Goal: Information Seeking & Learning: Learn about a topic

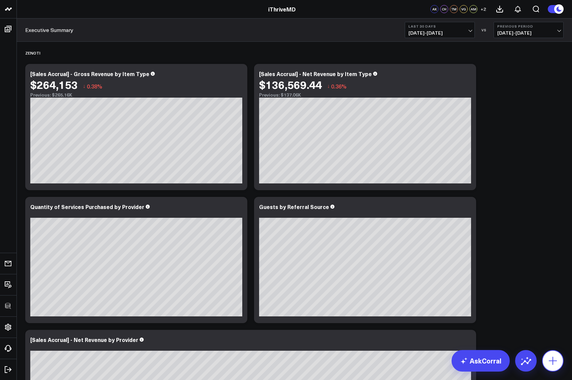
click at [563, 363] on button at bounding box center [553, 361] width 22 height 22
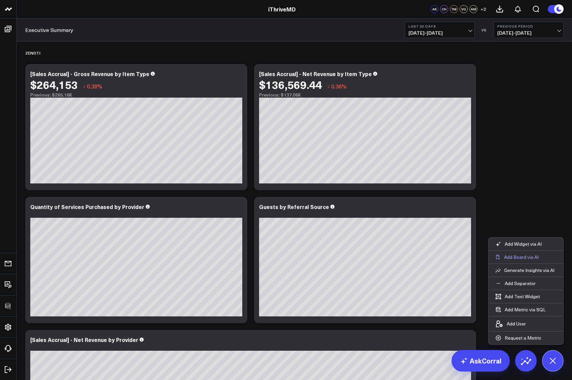
click at [524, 257] on p "Add Board via AI" at bounding box center [521, 257] width 35 height 6
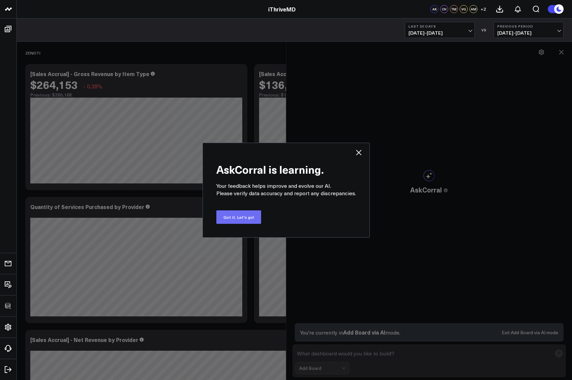
click at [235, 217] on button "Got it. Let's go!" at bounding box center [238, 216] width 45 height 13
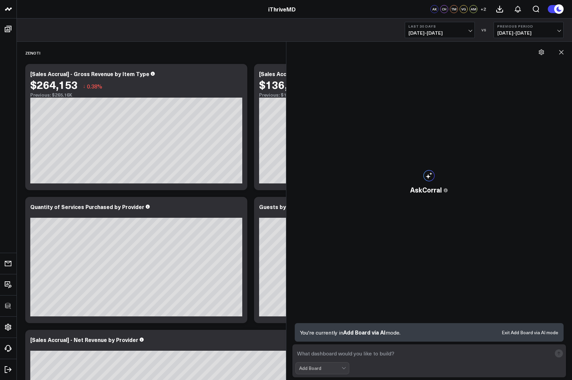
click at [311, 355] on textarea at bounding box center [424, 353] width 257 height 12
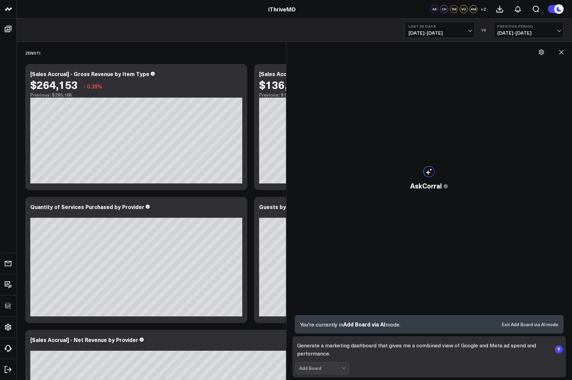
type textarea "Generate a marketing dashboard that gives me a combined view of Google and Meta…"
click at [561, 348] on rect "submit" at bounding box center [559, 349] width 8 height 8
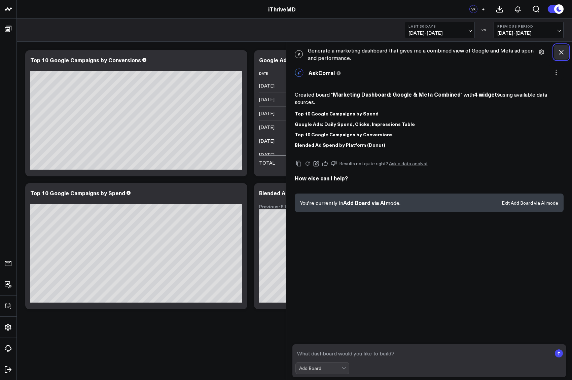
click at [562, 49] on icon at bounding box center [561, 52] width 7 height 7
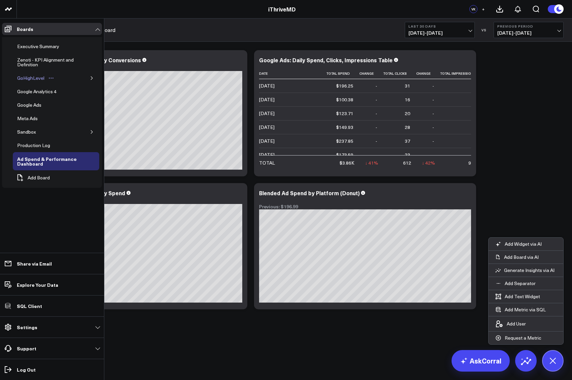
click at [25, 83] on link "GoHighLevel" at bounding box center [36, 77] width 46 height 13
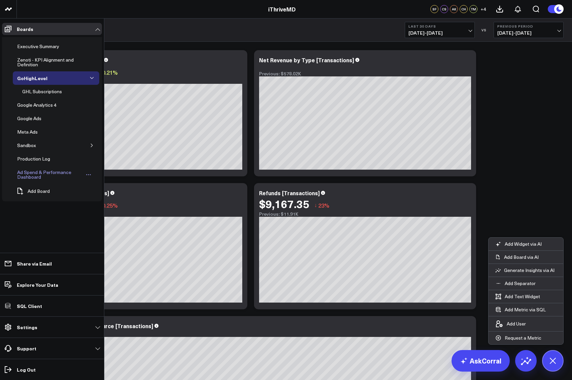
click at [90, 175] on icon "Open board menu" at bounding box center [88, 174] width 5 height 5
click at [117, 224] on button "Delete Board" at bounding box center [120, 222] width 55 height 13
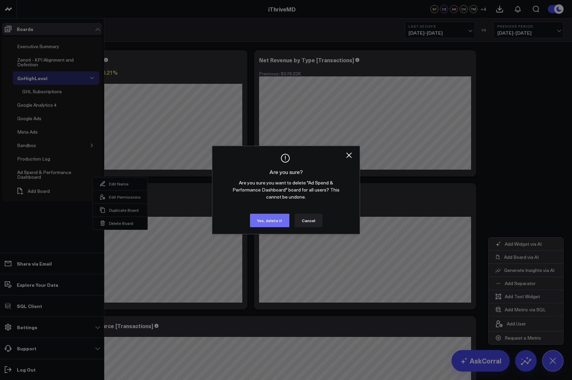
click at [278, 222] on button "Yes, delete it" at bounding box center [269, 220] width 39 height 13
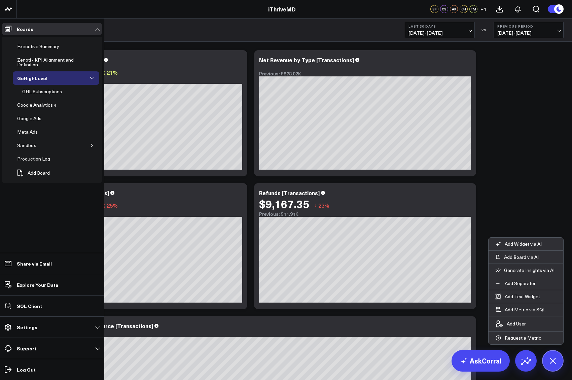
click at [514, 200] on div "Modify via AI Copy link to widget Ask support Remove Create linked copy Executi…" at bounding box center [294, 246] width 545 height 399
click at [553, 365] on icon at bounding box center [552, 360] width 15 height 15
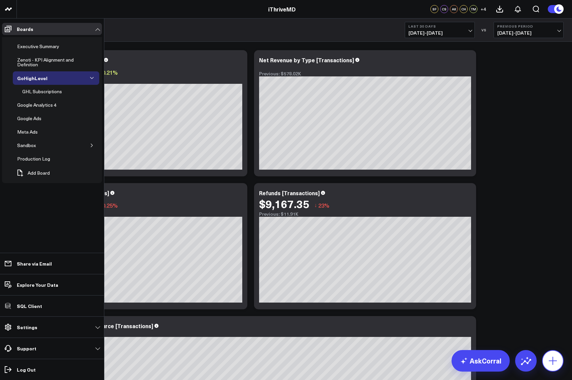
click at [553, 365] on icon at bounding box center [553, 361] width 8 height 8
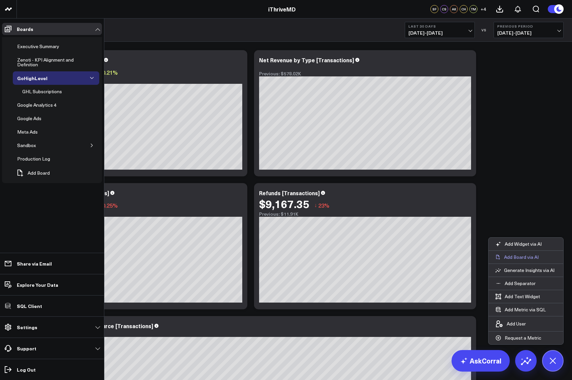
click at [527, 257] on p "Add Board via AI" at bounding box center [521, 257] width 35 height 6
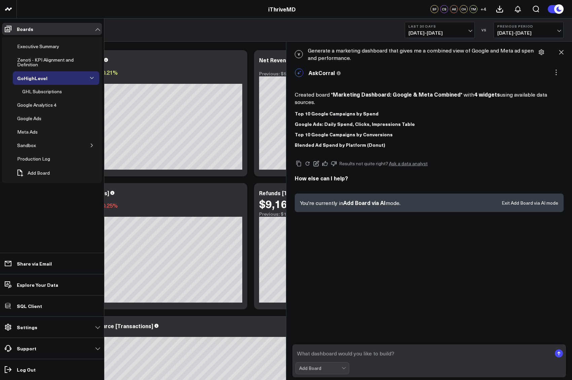
click at [309, 353] on textarea at bounding box center [424, 353] width 257 height 12
paste textarea "Generate a marketing dashboard that gives me a combined view of Google and Meta…"
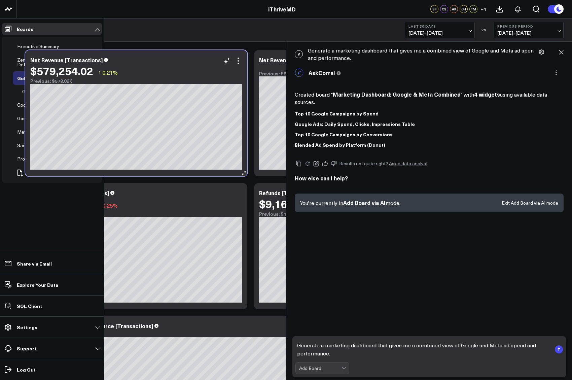
click at [180, 83] on div "Previous: $578.02K" at bounding box center [136, 80] width 212 height 5
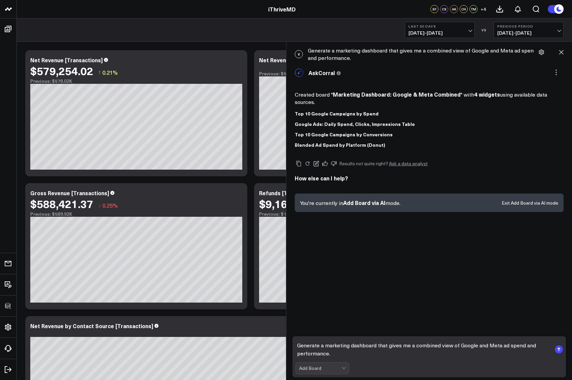
click at [490, 345] on textarea "Generate a marketing dashboard that gives me a combined view of Google and Meta…" at bounding box center [424, 349] width 257 height 20
type textarea "Generate a marketing dashboard that gives me a combined view of Google and Face…"
click at [559, 352] on rect "submit" at bounding box center [559, 349] width 8 height 8
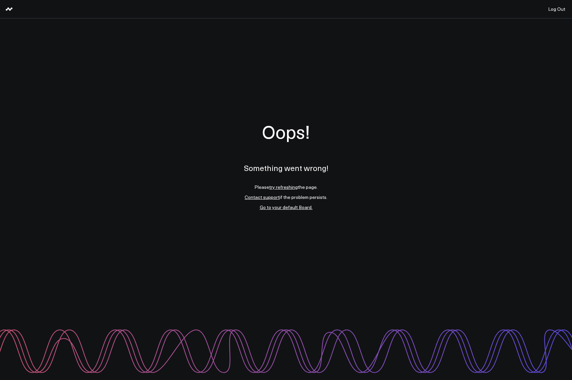
click at [279, 189] on link "try refreshing" at bounding box center [283, 187] width 29 height 6
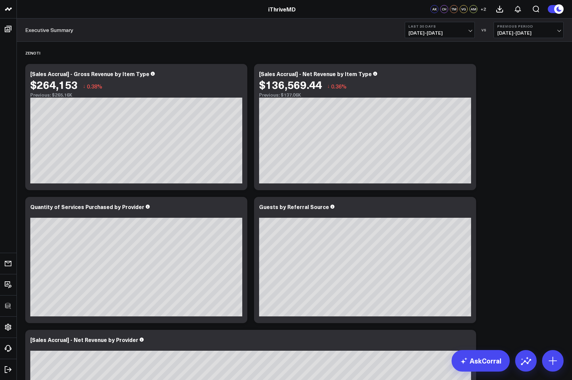
click at [416, 33] on span "09/14/25 - 10/13/25" at bounding box center [440, 32] width 63 height 5
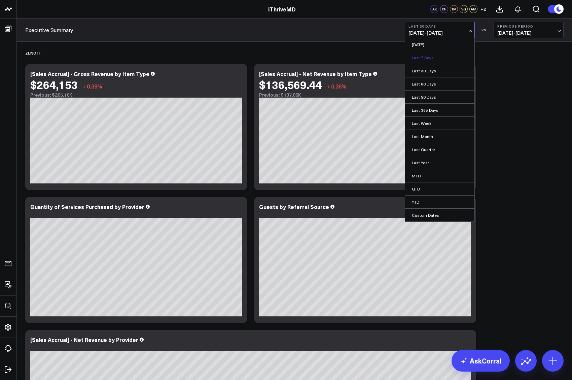
click at [421, 61] on link "Last 7 Days" at bounding box center [439, 57] width 69 height 13
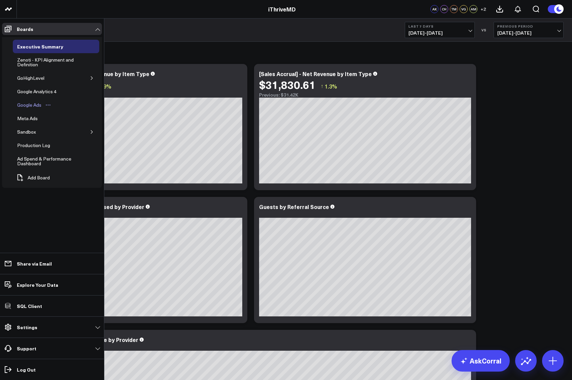
click at [25, 108] on div "Google Ads" at bounding box center [29, 105] width 28 height 8
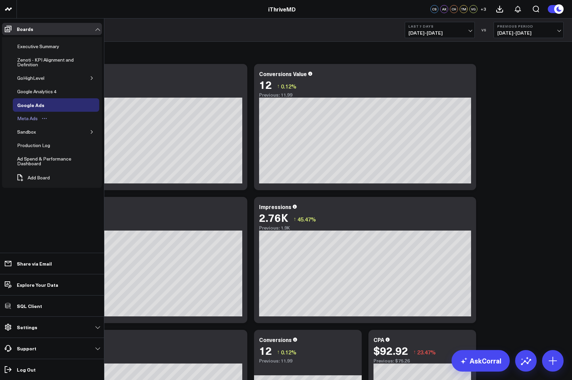
click at [25, 119] on div "Meta Ads" at bounding box center [27, 118] width 24 height 8
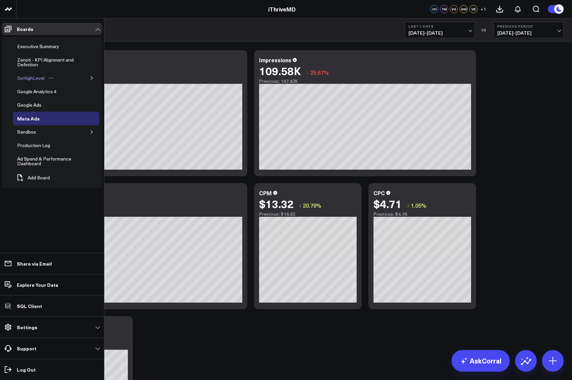
click at [25, 76] on div "GoHighLevel" at bounding box center [30, 78] width 31 height 8
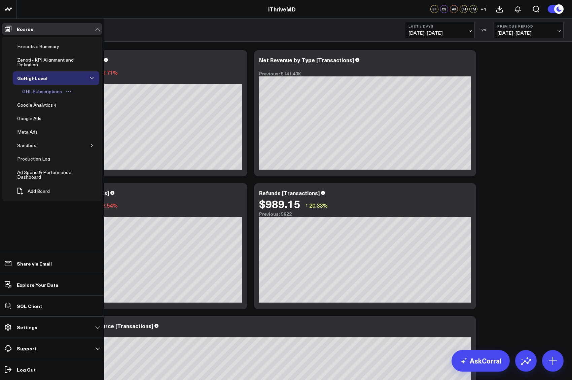
click at [37, 93] on div "GHL Subscriptions" at bounding box center [42, 92] width 43 height 8
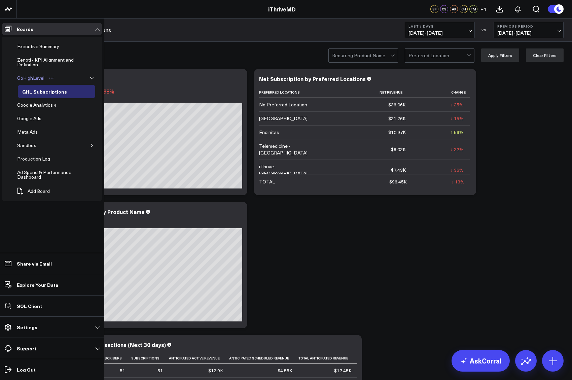
click at [24, 76] on div "GoHighLevel" at bounding box center [30, 78] width 31 height 8
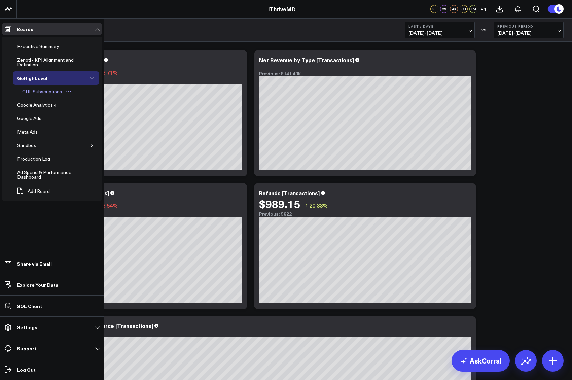
click at [33, 92] on div "GHL Subscriptions" at bounding box center [42, 92] width 43 height 8
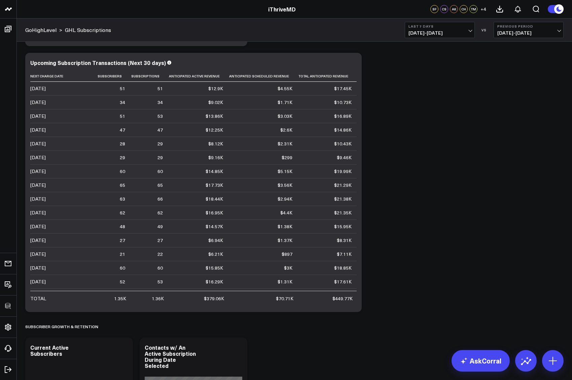
scroll to position [254, 0]
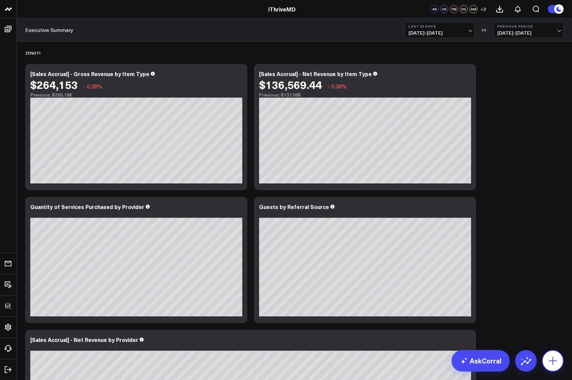
click at [555, 358] on icon at bounding box center [553, 361] width 11 height 11
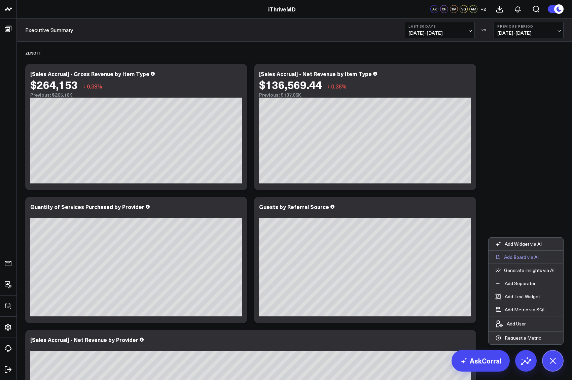
click at [518, 252] on button "Add Board via AI" at bounding box center [526, 257] width 75 height 13
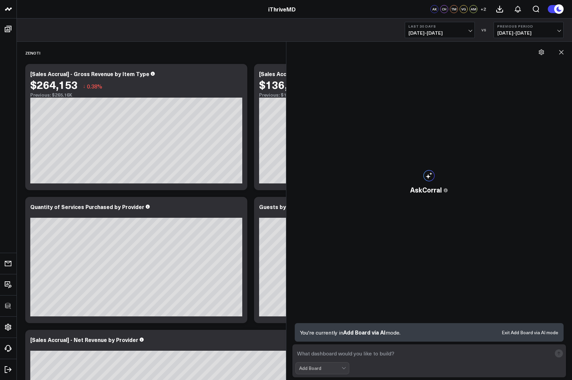
click at [316, 355] on textarea at bounding box center [424, 353] width 257 height 12
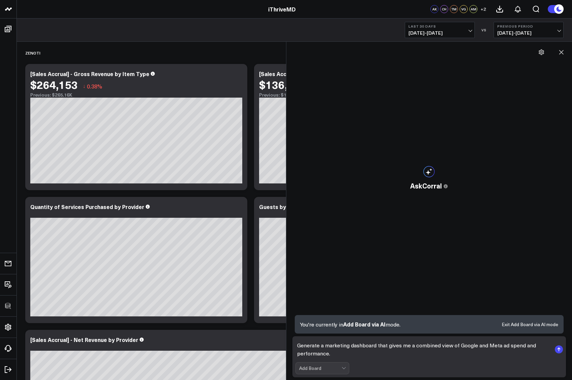
click at [492, 345] on textarea "Generate a marketing dashboard that gives me a combined view of Google and Meta…" at bounding box center [424, 349] width 257 height 20
type textarea "Generate a marketing dashboard that gives me a combined view of Google and Face…"
click at [560, 350] on rect "submit" at bounding box center [559, 349] width 8 height 8
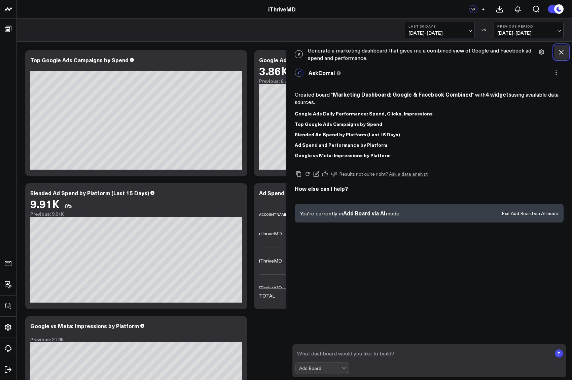
click at [562, 52] on icon at bounding box center [562, 52] width 4 height 4
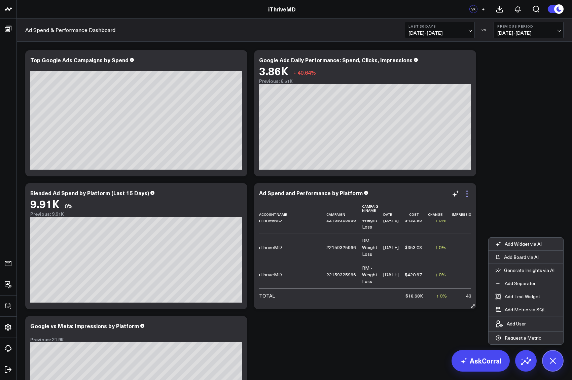
click at [467, 192] on icon at bounding box center [467, 194] width 8 height 8
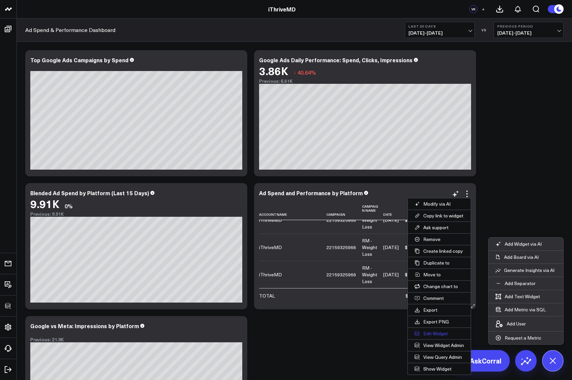
click at [427, 332] on button "Edit Widget" at bounding box center [439, 333] width 63 height 11
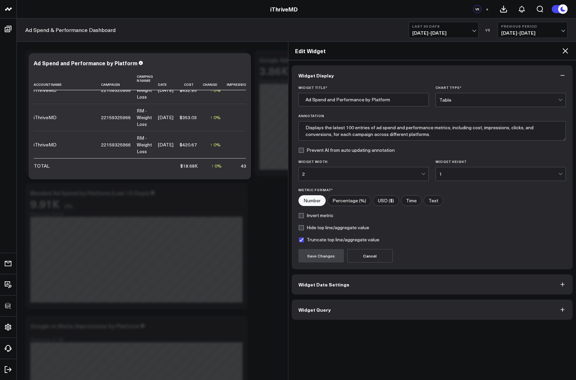
click at [403, 315] on button "Widget Query" at bounding box center [432, 310] width 281 height 20
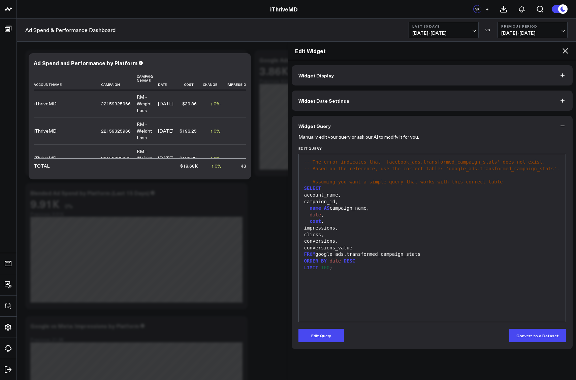
click at [566, 51] on icon at bounding box center [565, 51] width 8 height 8
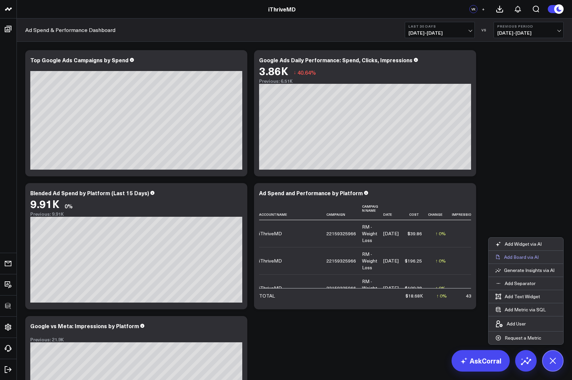
click at [518, 257] on p "Add Board via AI" at bounding box center [521, 257] width 35 height 6
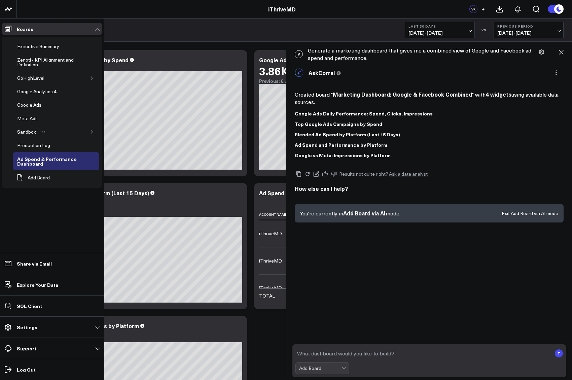
click at [93, 130] on icon "button" at bounding box center [92, 132] width 4 height 4
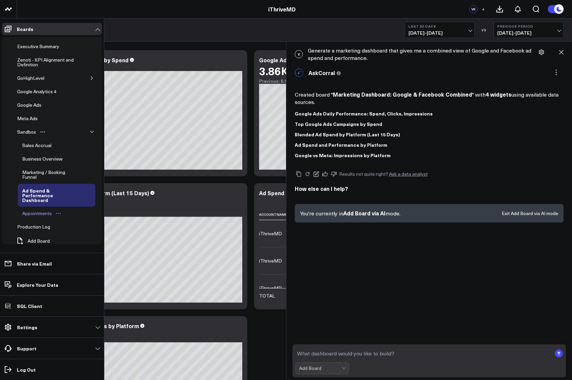
click at [41, 209] on div "Appointments" at bounding box center [37, 213] width 33 height 8
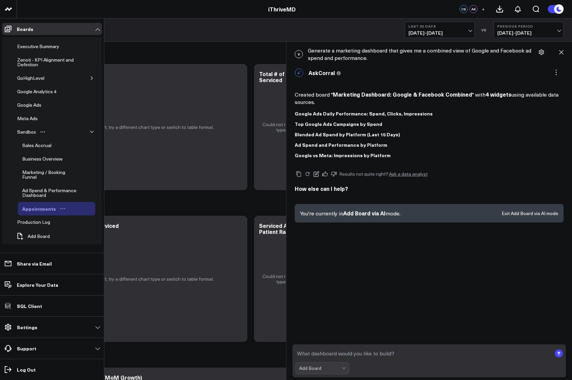
click at [60, 208] on icon "Open board menu" at bounding box center [62, 208] width 5 height 5
click at [25, 73] on link "GoHighLevel" at bounding box center [36, 77] width 46 height 13
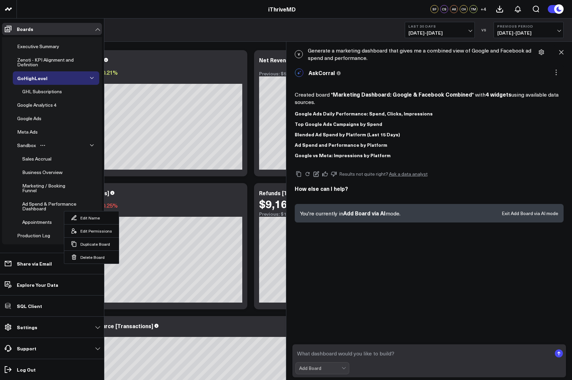
click at [90, 146] on icon "button" at bounding box center [92, 145] width 4 height 4
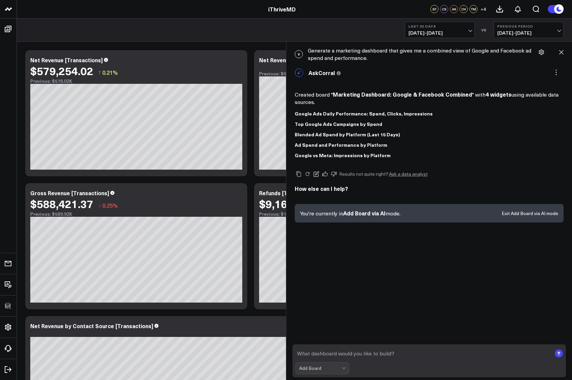
click at [169, 25] on div "GoHighLevel Last 30 Days 09/14/25 - 10/13/25 VS Previous Period 08/15/25 - 09/1…" at bounding box center [295, 30] width 556 height 23
click at [339, 367] on div "Add Board" at bounding box center [320, 368] width 42 height 5
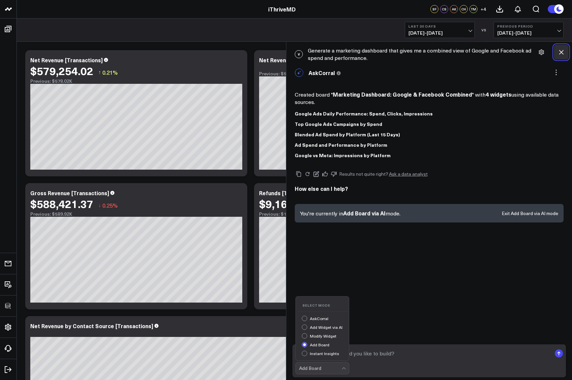
click at [559, 53] on icon at bounding box center [561, 52] width 7 height 7
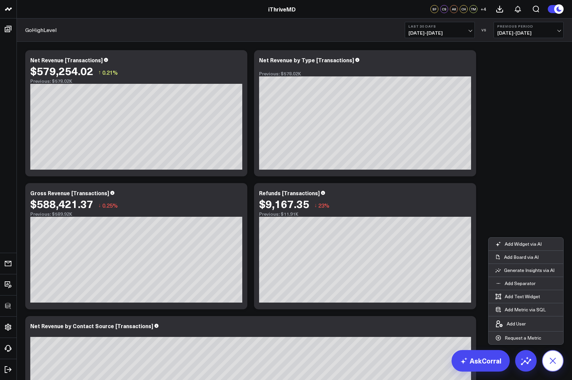
click at [556, 359] on icon at bounding box center [552, 360] width 11 height 11
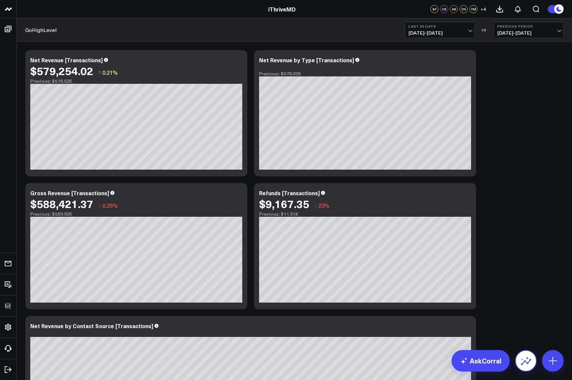
click at [525, 362] on icon at bounding box center [526, 362] width 10 height 6
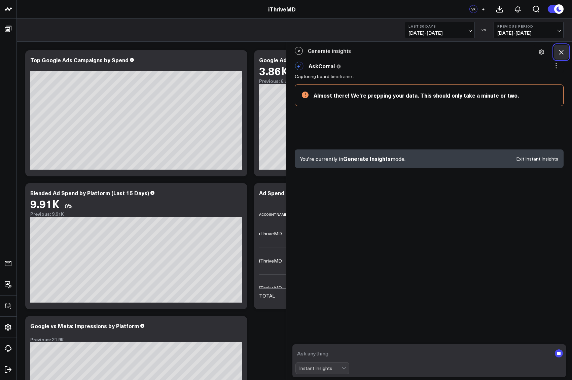
click at [562, 51] on icon at bounding box center [561, 52] width 7 height 7
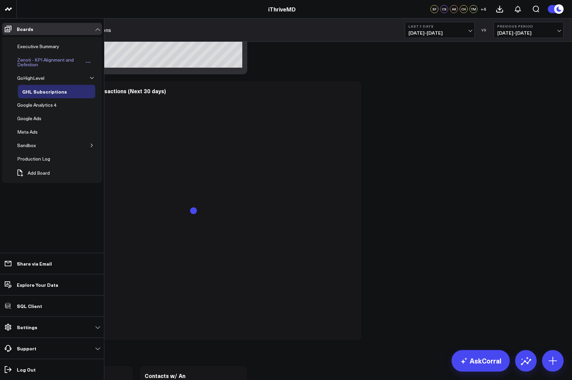
scroll to position [259, 0]
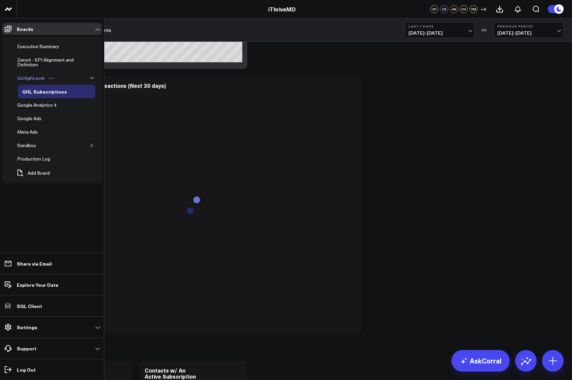
click at [25, 78] on div "GoHighLevel" at bounding box center [30, 78] width 31 height 8
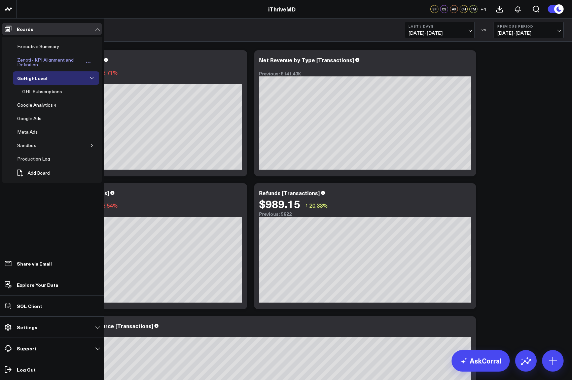
click at [24, 60] on div "Zenoti - KPI Alignment and Definition" at bounding box center [49, 62] width 69 height 13
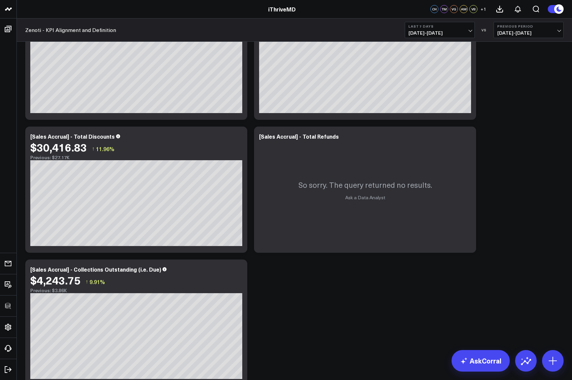
scroll to position [1010, 0]
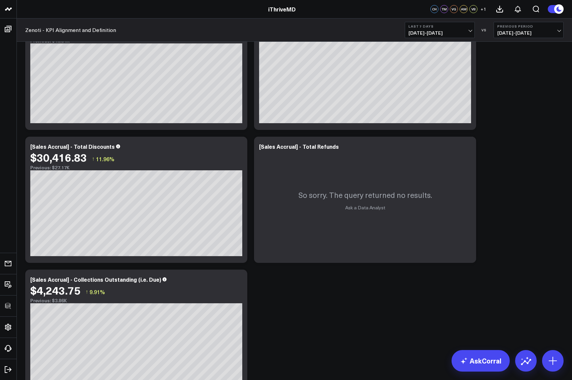
click at [443, 38] on div "Zenoti - KPI Alignment and Definition Last 7 Days [DATE] - [DATE] VS Previous P…" at bounding box center [295, 30] width 556 height 23
click at [436, 32] on span "[DATE] - [DATE]" at bounding box center [440, 32] width 63 height 5
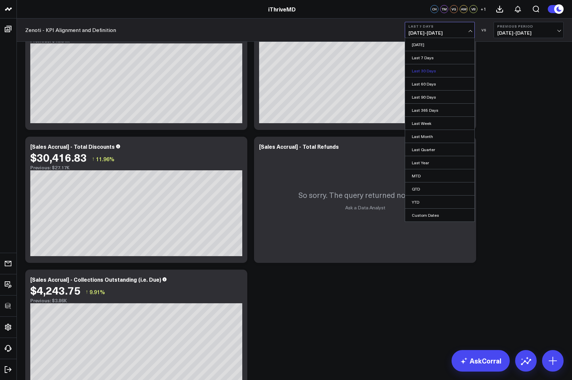
click at [420, 72] on link "Last 30 Days" at bounding box center [439, 70] width 69 height 13
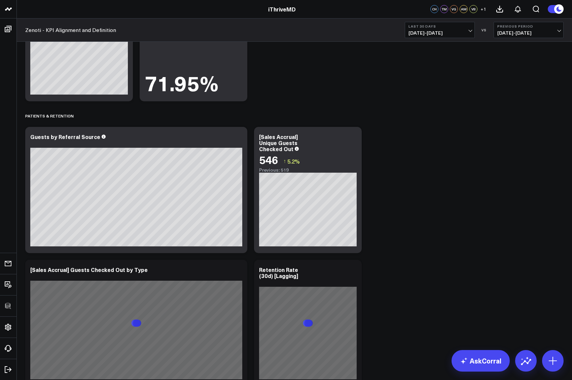
scroll to position [1905, 0]
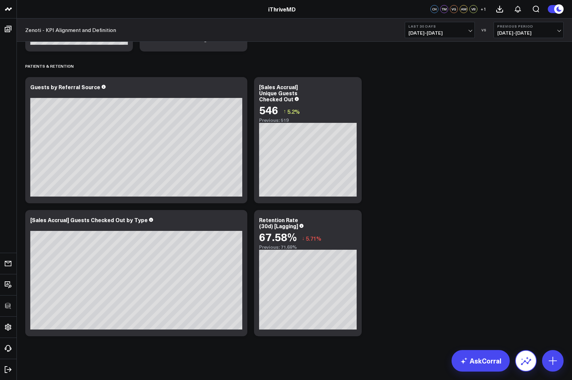
click at [523, 359] on icon at bounding box center [526, 361] width 11 height 11
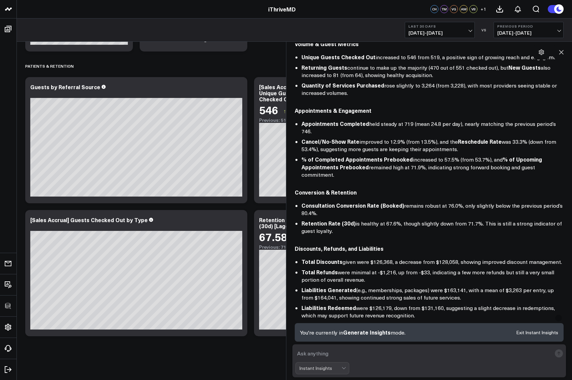
scroll to position [191, 0]
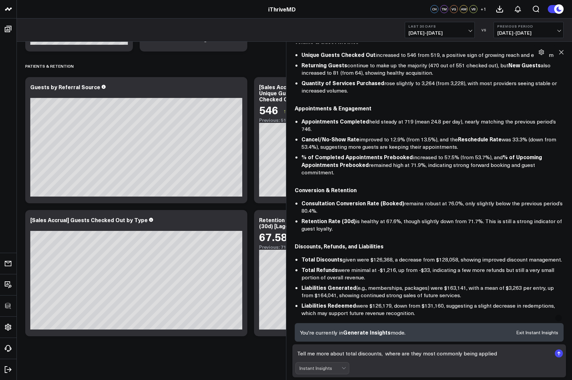
type textarea "Tell me more about total discounts, where are they most commonly being applied?"
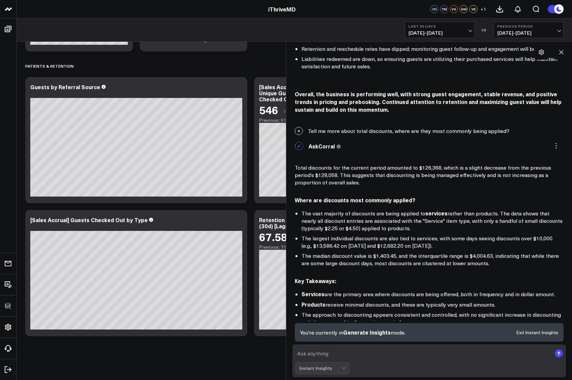
scroll to position [702, 0]
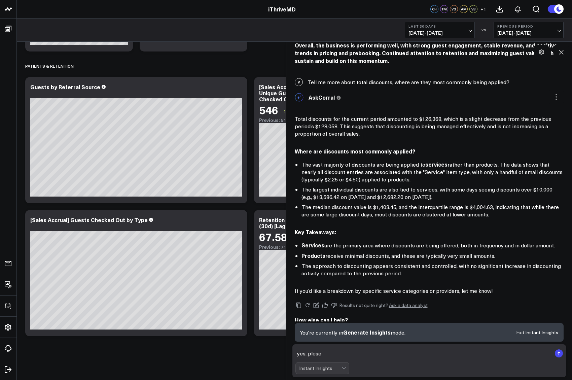
type textarea "yes, plese!"
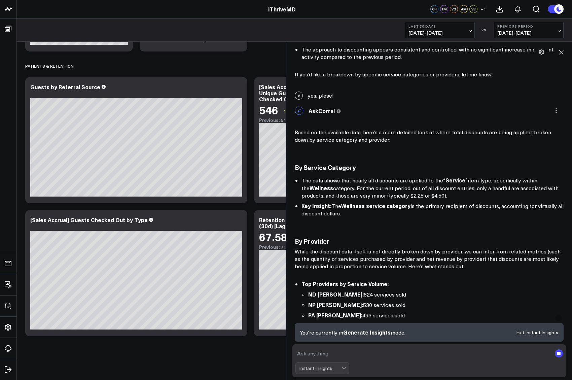
scroll to position [910, 0]
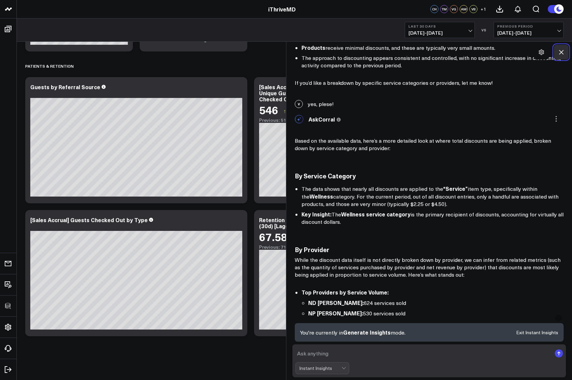
click at [562, 56] on button at bounding box center [561, 52] width 15 height 15
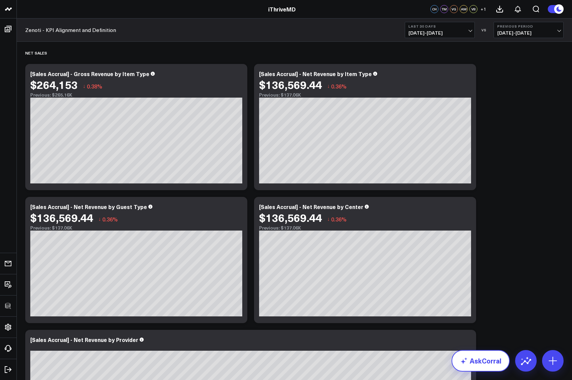
click at [474, 352] on link "AskCorral" at bounding box center [481, 361] width 58 height 22
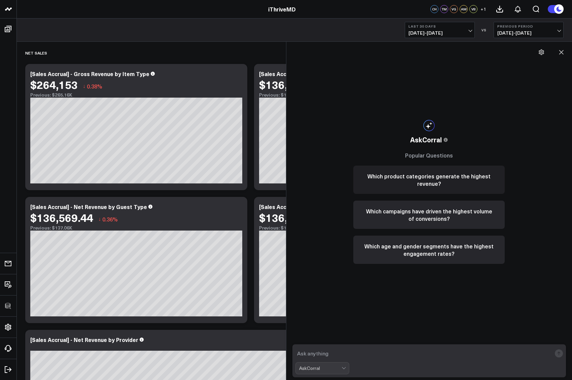
click at [449, 186] on button "Which product categories generate the highest revenue?" at bounding box center [430, 180] width 152 height 28
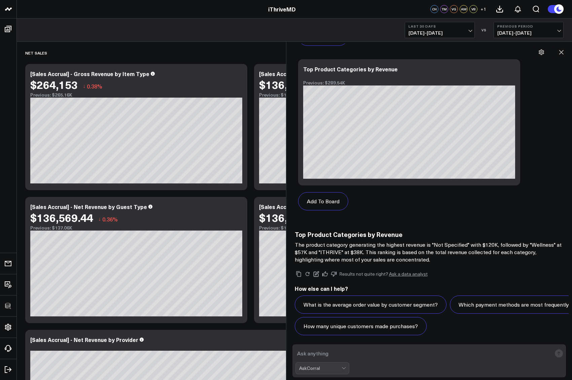
scroll to position [737, 0]
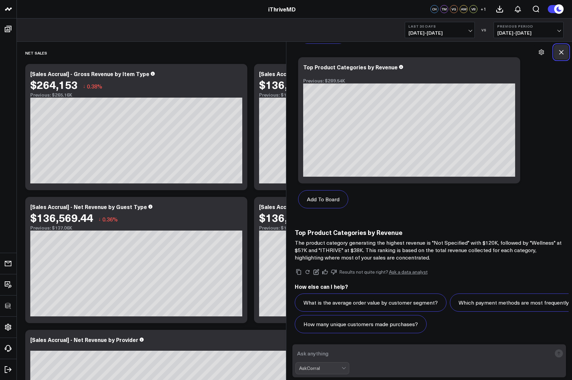
click at [559, 51] on icon at bounding box center [561, 52] width 7 height 7
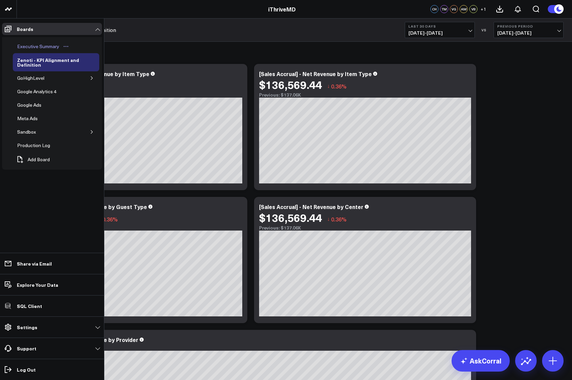
click at [34, 48] on div "Executive Summary" at bounding box center [37, 46] width 45 height 8
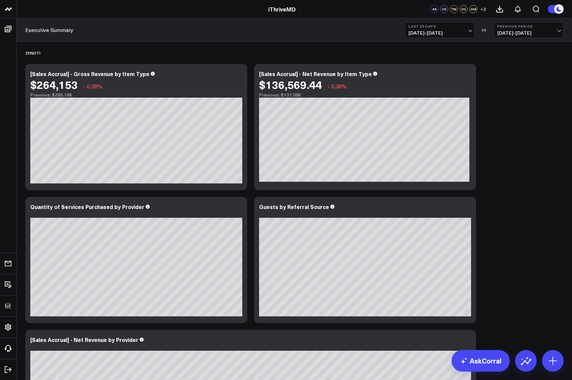
click at [176, 25] on div "Executive Summary Last 30 Days 09/14/25 - 10/13/25 VS Previous Period 08/15/25 …" at bounding box center [295, 30] width 556 height 23
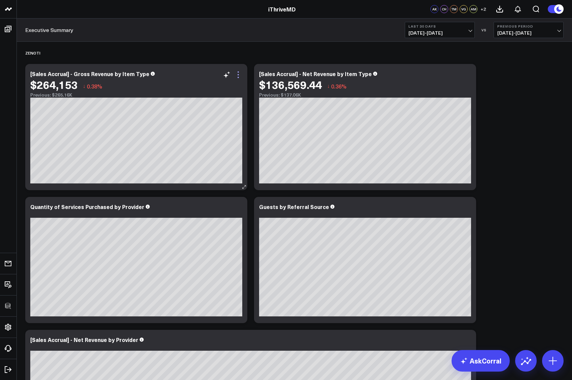
click at [239, 74] on icon at bounding box center [238, 75] width 8 height 8
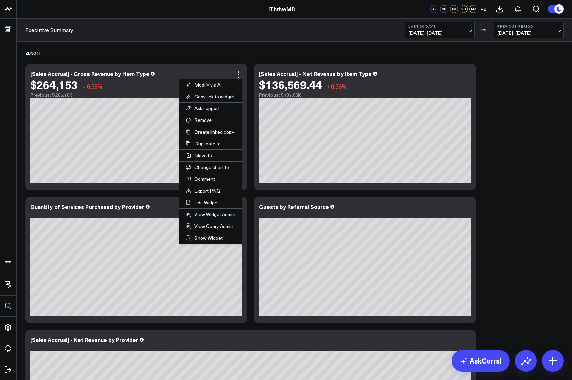
click at [228, 36] on div "Executive Summary Last 30 Days 09/14/25 - 10/13/25 VS Previous Period 08/15/25 …" at bounding box center [295, 30] width 556 height 23
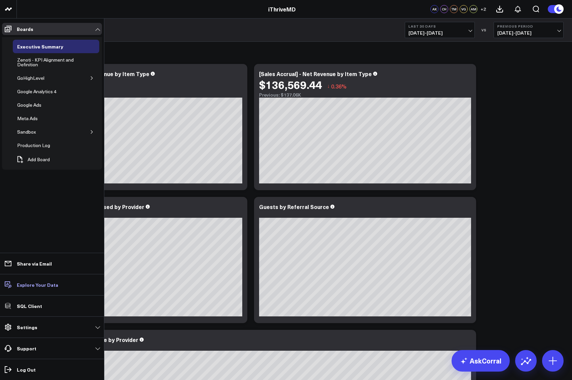
click at [27, 283] on p "Explore Your Data" at bounding box center [37, 284] width 41 height 5
click at [35, 263] on p "Share via Email" at bounding box center [34, 263] width 35 height 5
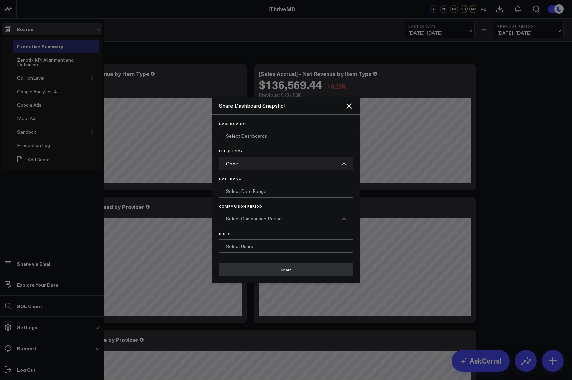
click at [287, 136] on div "Select Dashboards" at bounding box center [286, 135] width 134 height 13
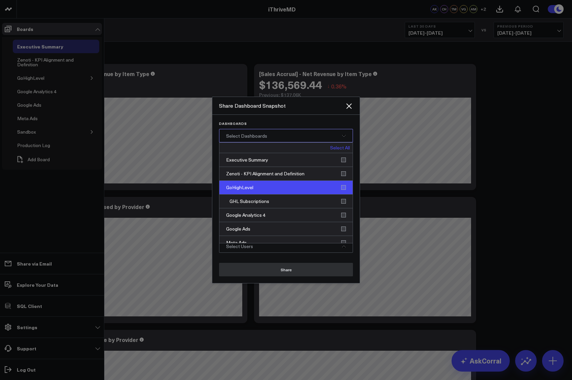
click at [344, 186] on div "GoHighLevel" at bounding box center [286, 188] width 133 height 14
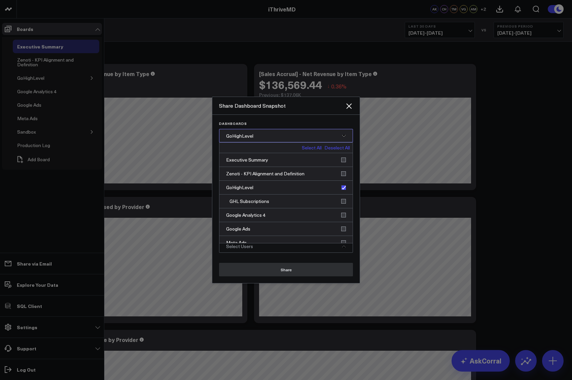
click at [346, 136] on div "GoHighLevel" at bounding box center [286, 135] width 134 height 13
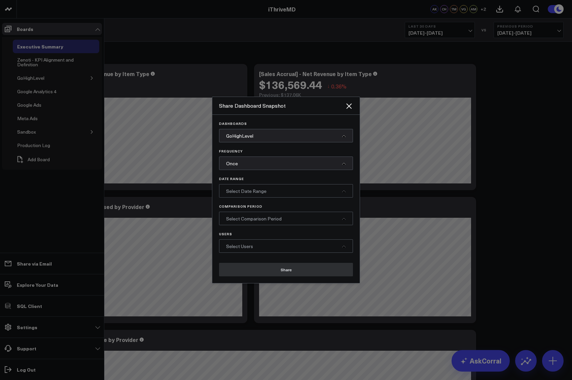
click at [298, 162] on div "Once" at bounding box center [286, 163] width 134 height 13
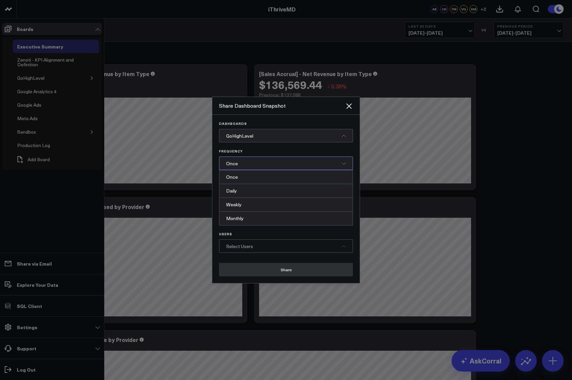
click at [342, 162] on icon at bounding box center [344, 164] width 4 height 4
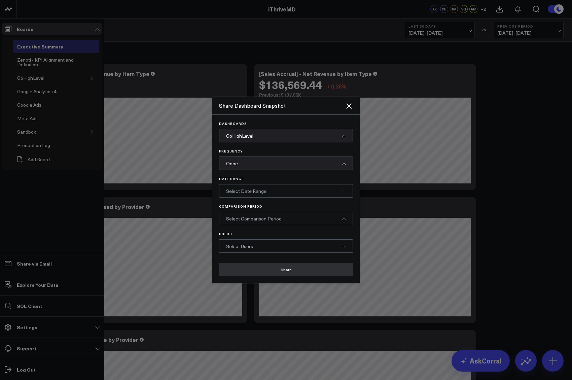
click at [286, 244] on div "Select Users" at bounding box center [286, 245] width 134 height 13
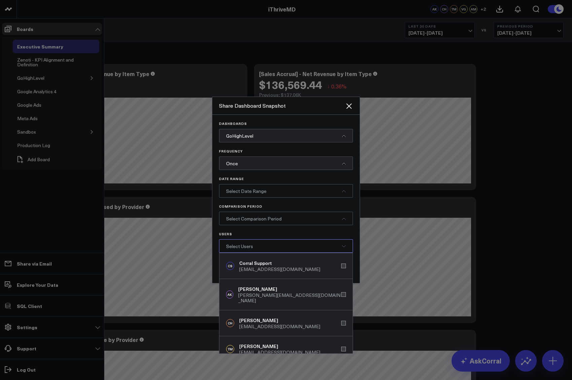
click at [345, 243] on div "Select Users" at bounding box center [286, 245] width 134 height 13
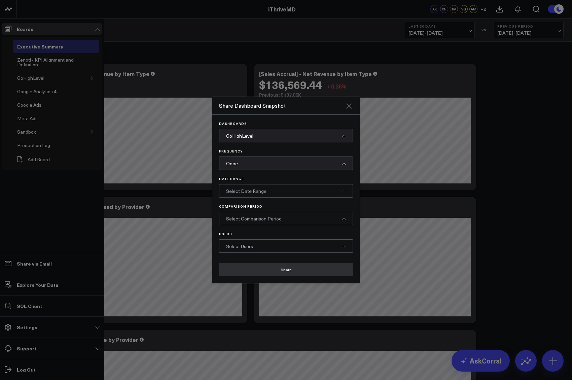
click at [348, 106] on icon "Close" at bounding box center [348, 105] width 5 height 5
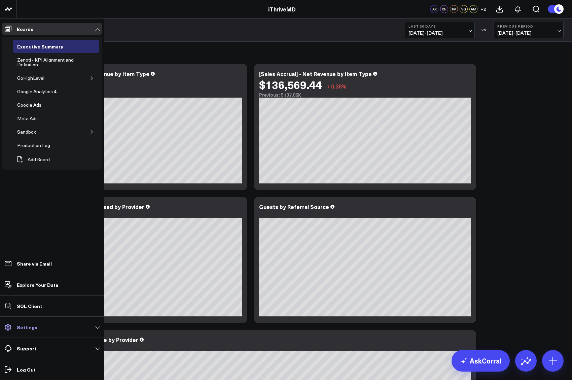
click at [99, 329] on link "Settings" at bounding box center [52, 327] width 100 height 12
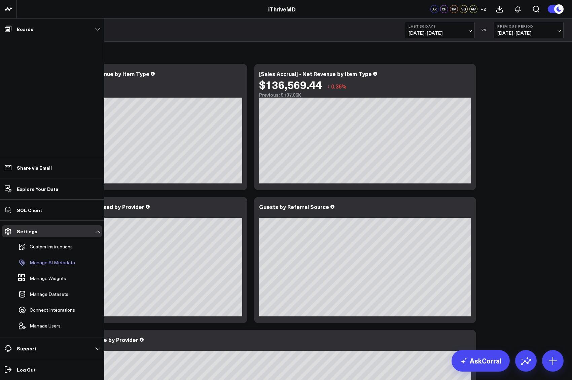
click at [51, 262] on p "Manage AI Metadata" at bounding box center [52, 262] width 45 height 5
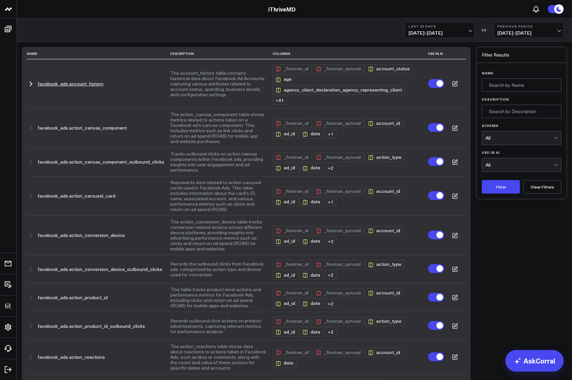
click at [455, 82] on icon at bounding box center [455, 84] width 6 height 6
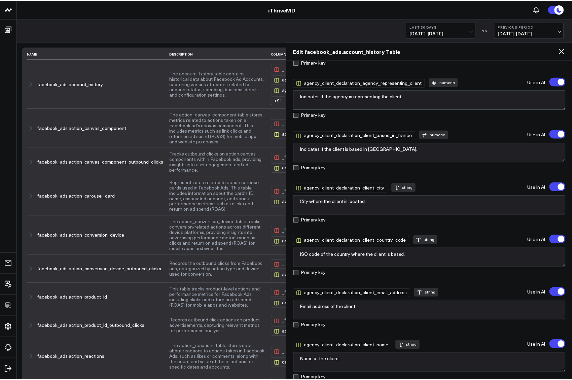
scroll to position [287, 0]
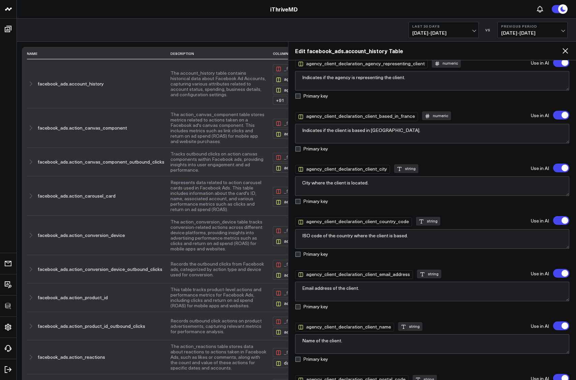
click at [563, 51] on icon at bounding box center [565, 51] width 8 height 8
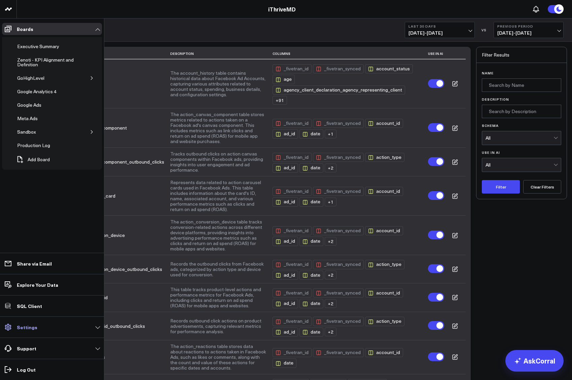
click at [83, 329] on link "Settings" at bounding box center [52, 327] width 100 height 12
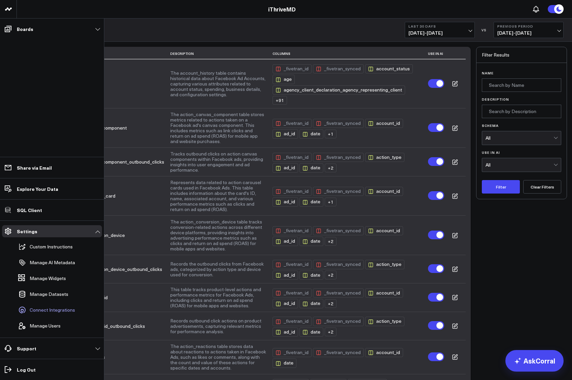
click at [57, 310] on span "Connect Integrations" at bounding box center [52, 309] width 45 height 5
click at [42, 327] on span "Manage Users" at bounding box center [45, 325] width 31 height 5
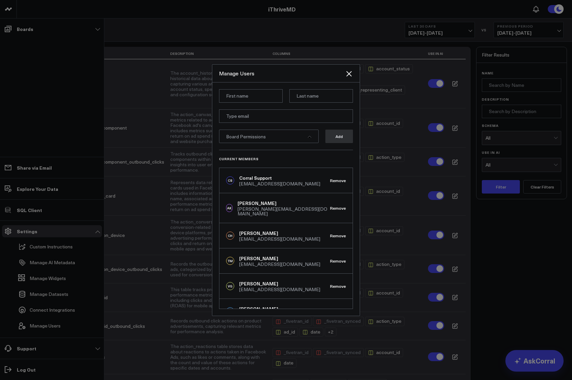
click at [316, 85] on div "Board Permissions Add Current Members [PERSON_NAME] Support [EMAIL_ADDRESS][DOM…" at bounding box center [285, 198] width 147 height 233
click at [298, 138] on div "Board Permissions" at bounding box center [269, 136] width 100 height 13
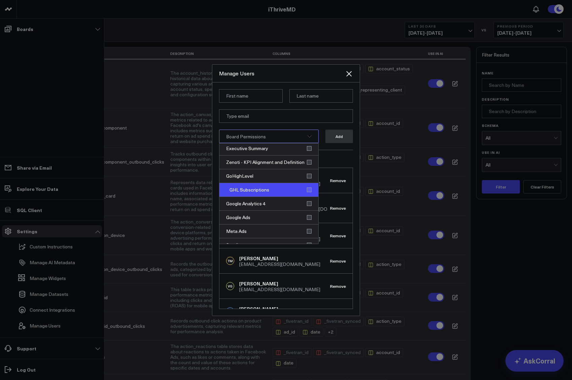
scroll to position [0, 0]
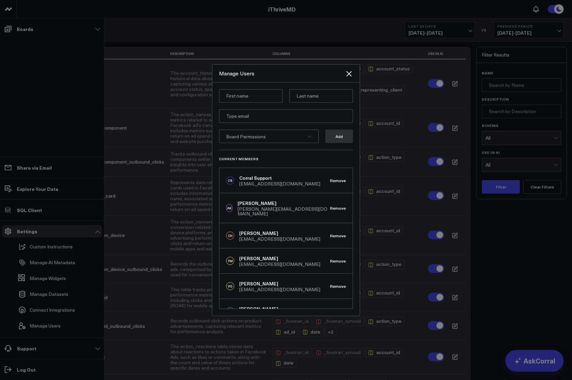
click at [289, 67] on div "Manage Users" at bounding box center [285, 74] width 147 height 18
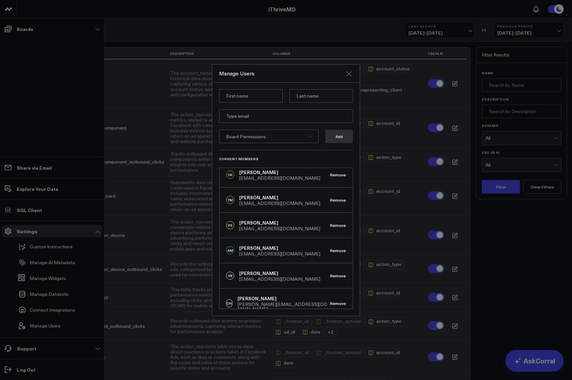
click at [351, 74] on icon "Close" at bounding box center [349, 74] width 8 height 8
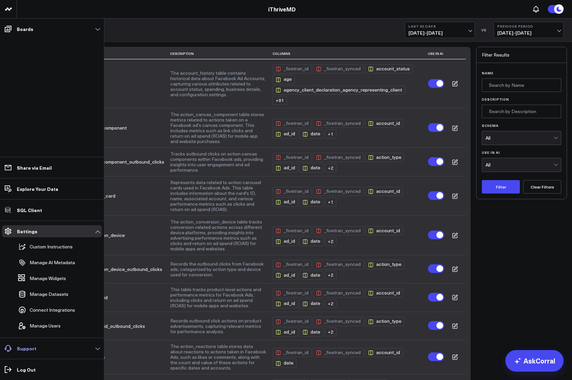
click at [95, 348] on link "Support" at bounding box center [52, 348] width 100 height 12
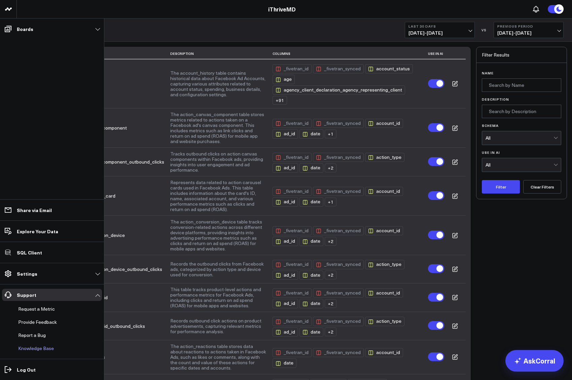
click at [37, 349] on link "Knowledge Base" at bounding box center [48, 348] width 66 height 12
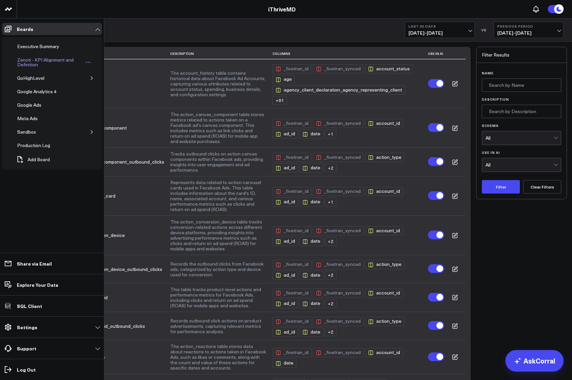
click at [28, 59] on div "Zenoti - KPI Alignment and Definition" at bounding box center [49, 62] width 69 height 13
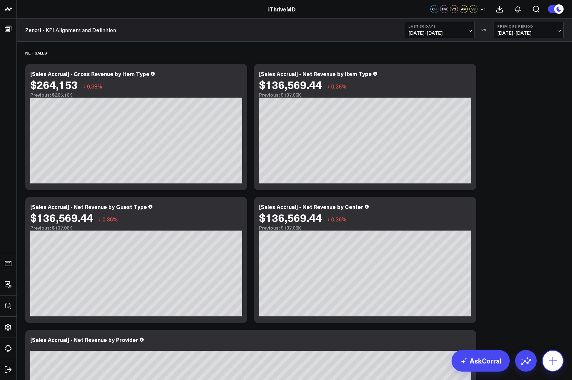
click at [555, 361] on icon at bounding box center [553, 361] width 11 height 11
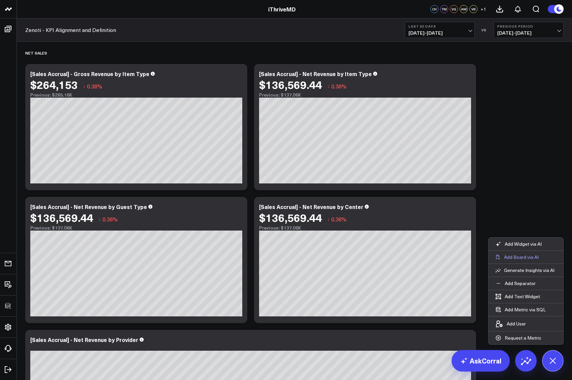
click at [522, 256] on p "Add Board via AI" at bounding box center [521, 257] width 35 height 6
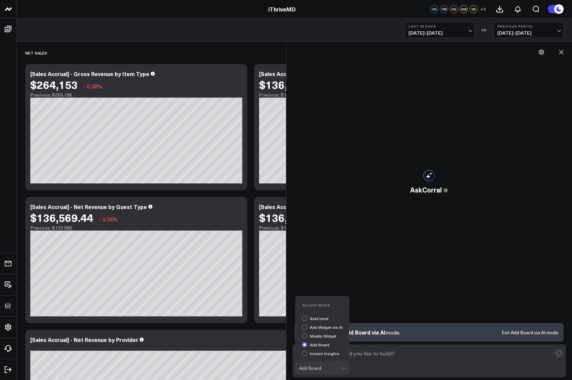
click at [347, 368] on div at bounding box center [345, 368] width 6 height 11
click at [302, 317] on div "AskCorral" at bounding box center [325, 319] width 47 height 7
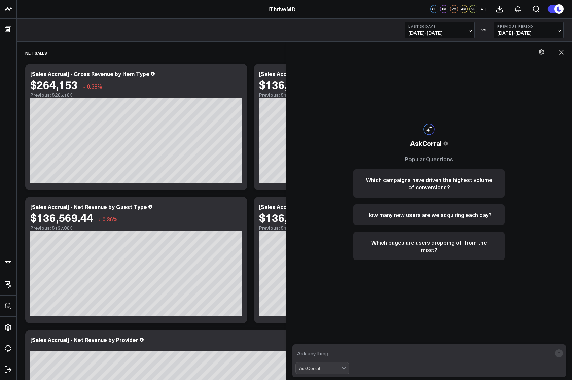
click at [315, 353] on textarea at bounding box center [424, 353] width 257 height 12
click at [407, 219] on button "How many new users are we acquiring each day?" at bounding box center [430, 214] width 152 height 21
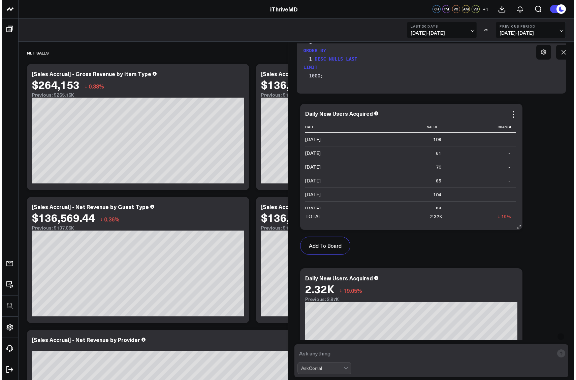
scroll to position [214, 0]
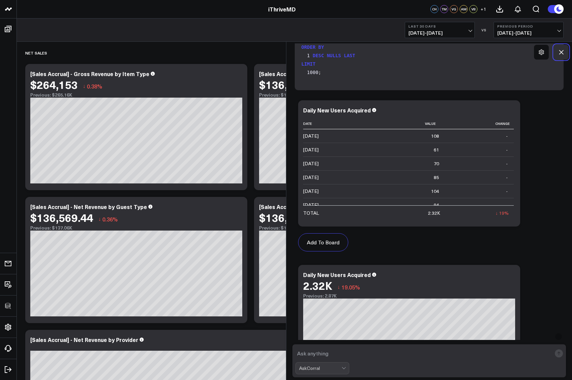
click at [563, 51] on icon at bounding box center [562, 52] width 4 height 4
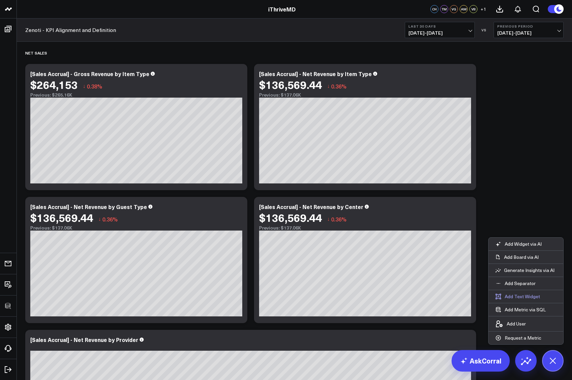
click at [519, 296] on button "Add Text Widget" at bounding box center [518, 296] width 58 height 13
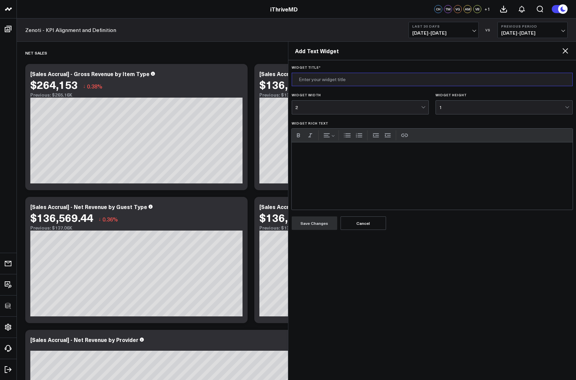
click at [327, 79] on input "Widget Title *" at bounding box center [432, 79] width 281 height 13
type input "Note"
click at [313, 170] on div "Widget Rich Text" at bounding box center [432, 175] width 281 height 67
click at [312, 220] on button "Save Changes" at bounding box center [314, 222] width 45 height 13
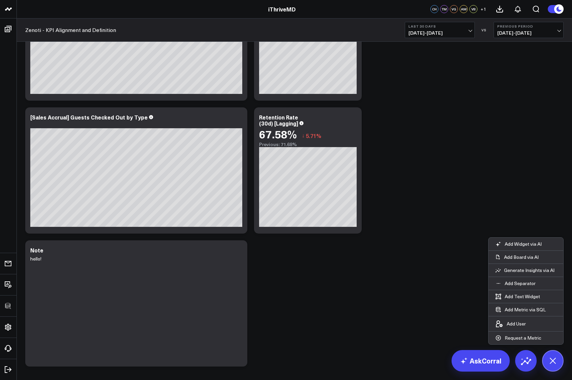
scroll to position [1997, 0]
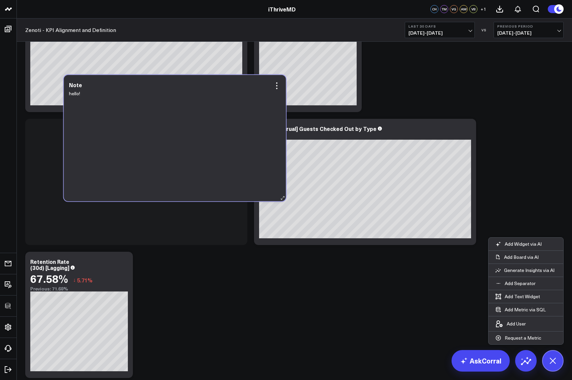
drag, startPoint x: 166, startPoint y: 288, endPoint x: 205, endPoint y: 111, distance: 180.6
click at [205, 111] on div "hello!" at bounding box center [175, 142] width 212 height 105
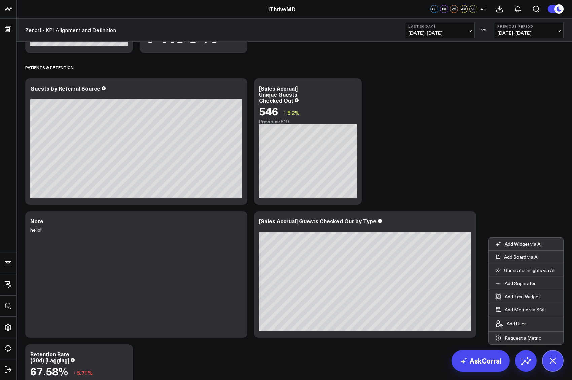
scroll to position [1897, 0]
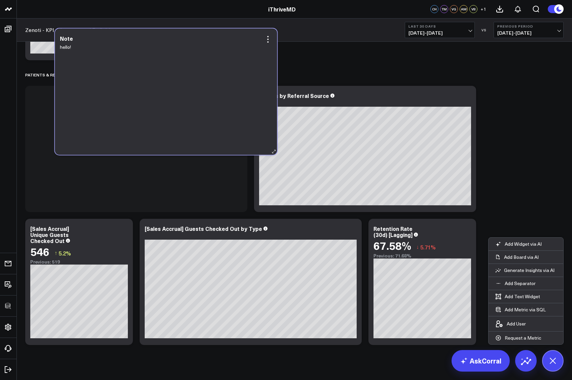
drag, startPoint x: 166, startPoint y: 266, endPoint x: 196, endPoint y: 76, distance: 192.9
click at [196, 76] on div "hello!" at bounding box center [166, 95] width 212 height 105
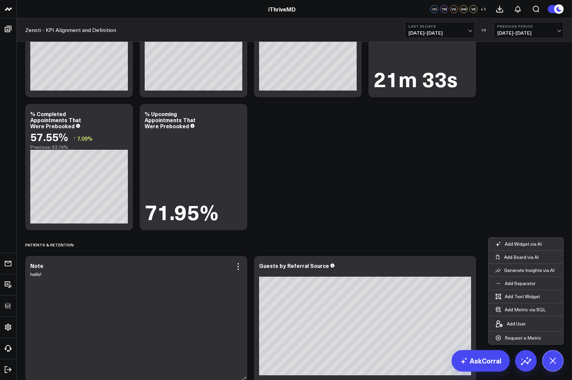
scroll to position [1726, 0]
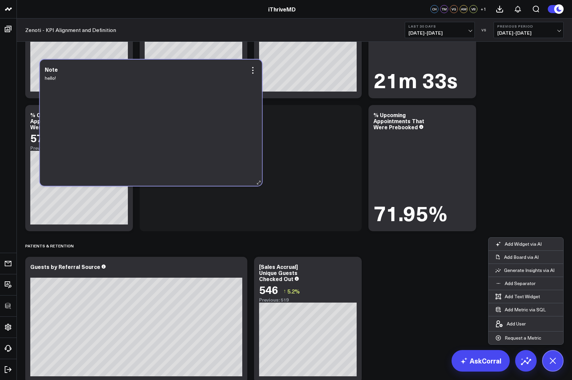
drag, startPoint x: 162, startPoint y: 317, endPoint x: 177, endPoint y: 119, distance: 198.6
click at [177, 119] on div "hello!" at bounding box center [151, 126] width 212 height 105
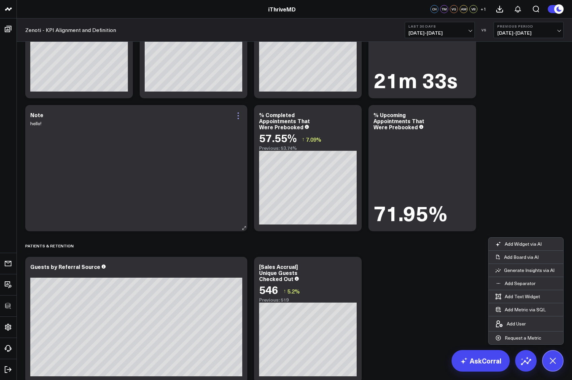
click at [239, 114] on icon at bounding box center [238, 116] width 8 height 8
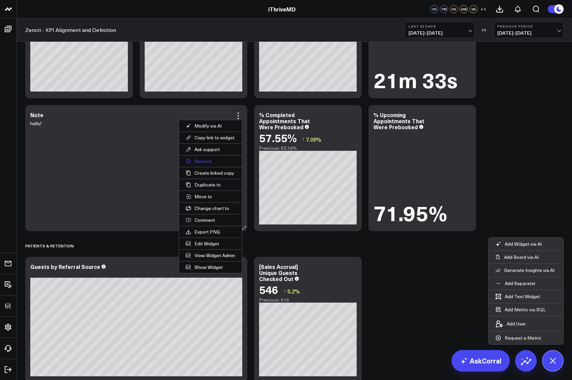
click at [201, 160] on button "Remove" at bounding box center [210, 161] width 63 height 11
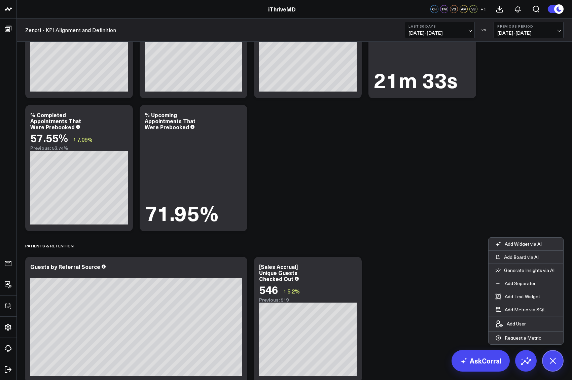
click at [389, 12] on div "iThriveMD" at bounding box center [282, 8] width 564 height 7
click at [484, 7] on span "+ 1" at bounding box center [484, 9] width 6 height 5
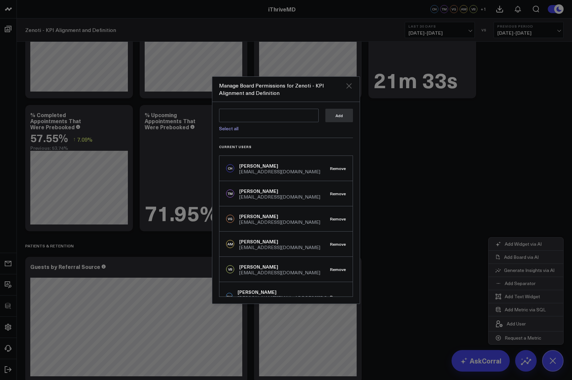
click at [350, 88] on icon "Close" at bounding box center [349, 86] width 8 height 8
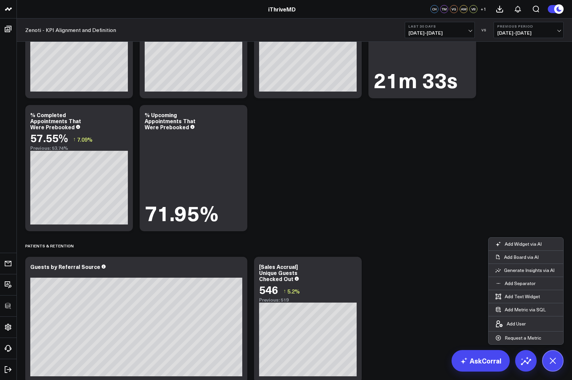
click at [553, 362] on icon at bounding box center [552, 360] width 15 height 15
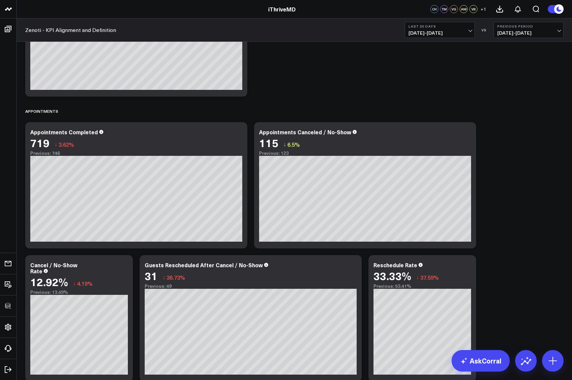
scroll to position [1296, 0]
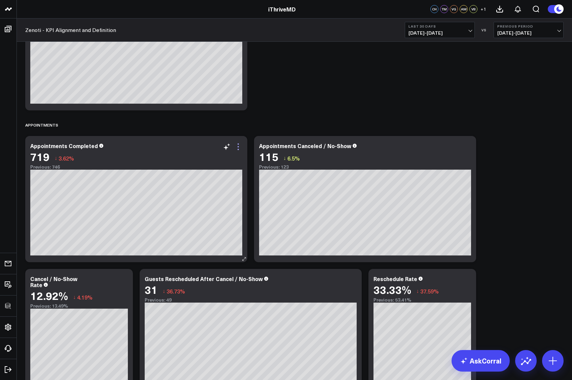
click at [239, 147] on icon at bounding box center [238, 146] width 1 height 1
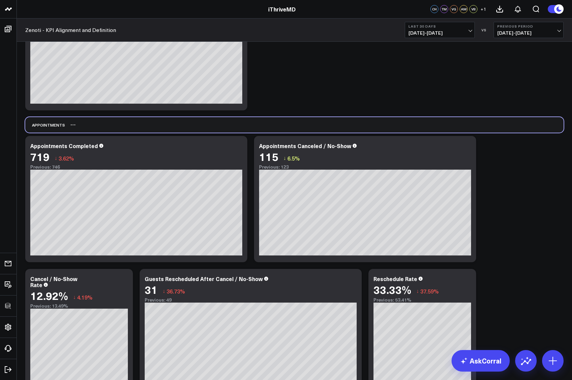
click at [264, 124] on div "Appointments" at bounding box center [294, 124] width 539 height 15
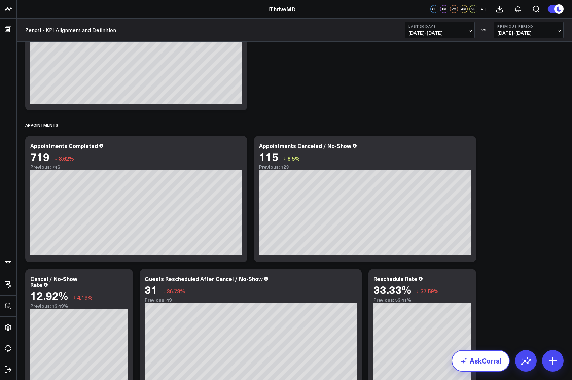
click at [471, 371] on link "AskCorral" at bounding box center [481, 361] width 58 height 22
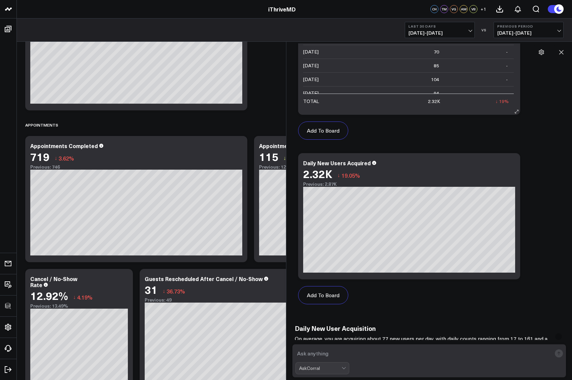
scroll to position [429, 0]
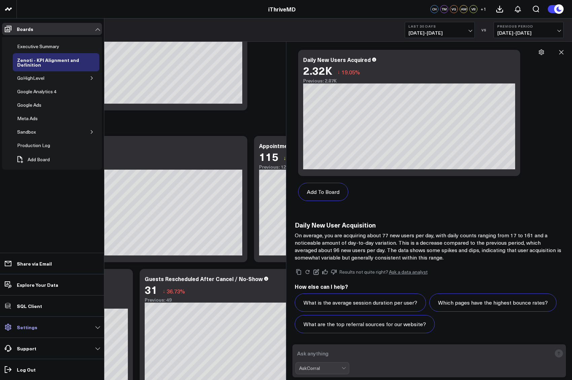
click at [74, 330] on link "Settings" at bounding box center [52, 327] width 100 height 12
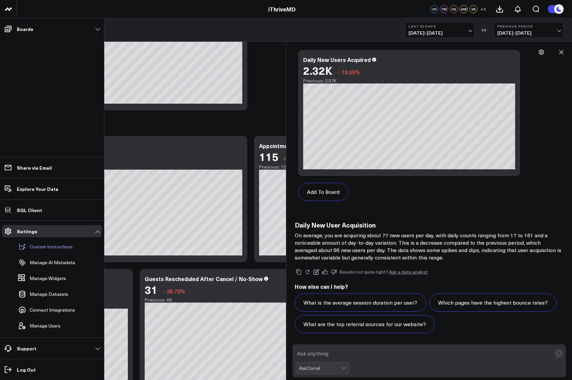
click at [46, 246] on p "Custom Instructions" at bounding box center [51, 246] width 43 height 5
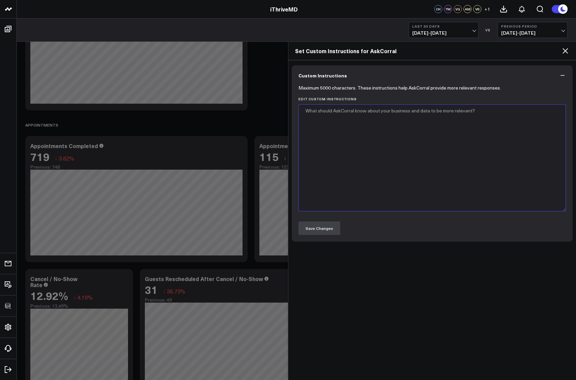
click at [350, 137] on textarea "Edit Custom Instructions" at bounding box center [432, 157] width 268 height 107
click at [568, 50] on icon at bounding box center [565, 51] width 8 height 8
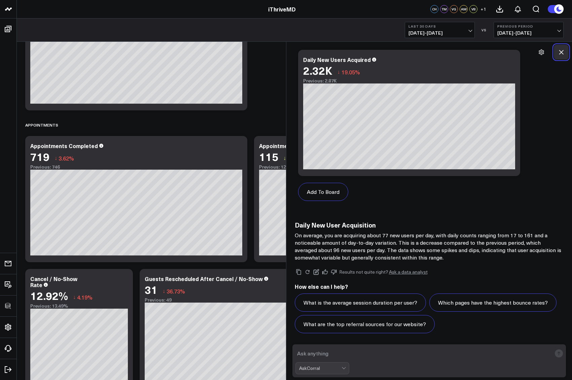
click at [561, 55] on icon at bounding box center [561, 52] width 7 height 7
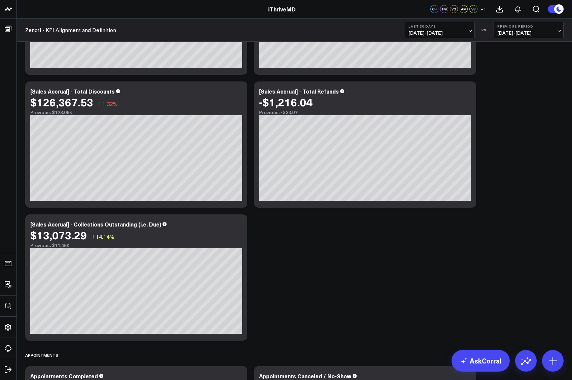
scroll to position [1058, 0]
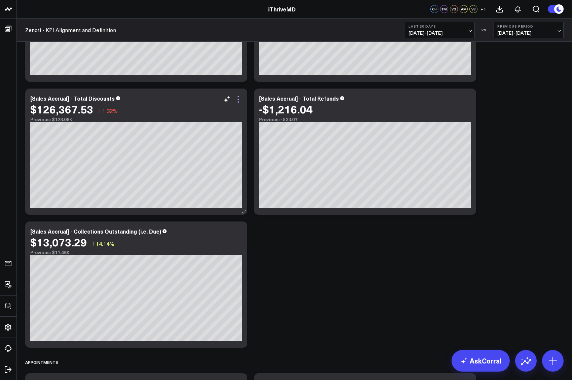
click at [240, 102] on icon at bounding box center [238, 99] width 8 height 8
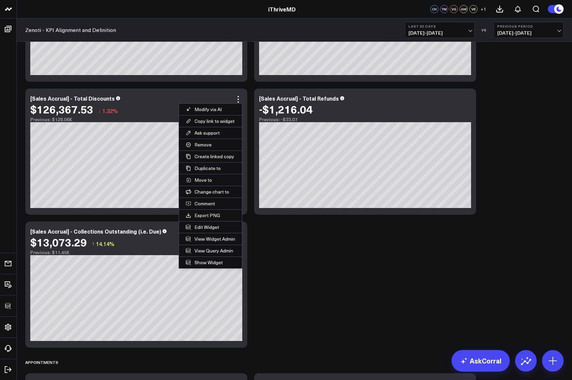
click at [292, 268] on div "Net Sales Modify via AI Copy link to widget Ask support Remove Create linked co…" at bounding box center [294, 85] width 545 height 2203
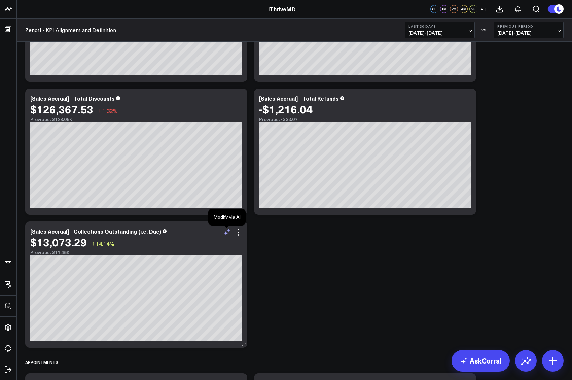
click at [227, 234] on icon at bounding box center [227, 232] width 8 height 8
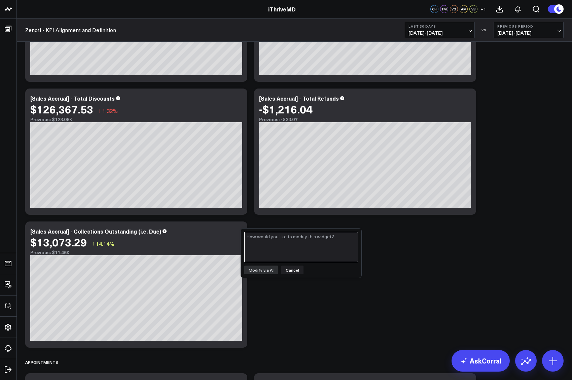
click at [273, 249] on textarea at bounding box center [301, 247] width 114 height 30
type textarea "Exclude Membership"
click at [258, 272] on button "Modify via AI" at bounding box center [261, 270] width 34 height 9
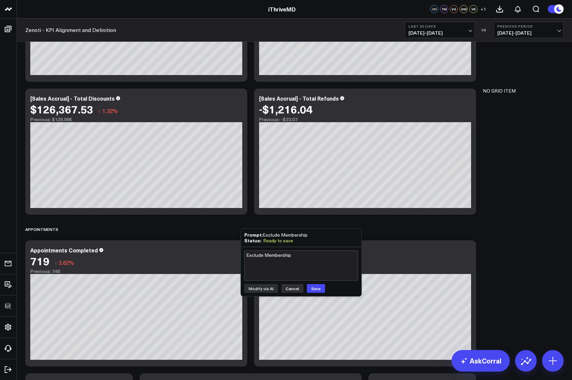
click at [295, 287] on button "Cancel" at bounding box center [292, 288] width 22 height 9
